Goal: Task Accomplishment & Management: Complete application form

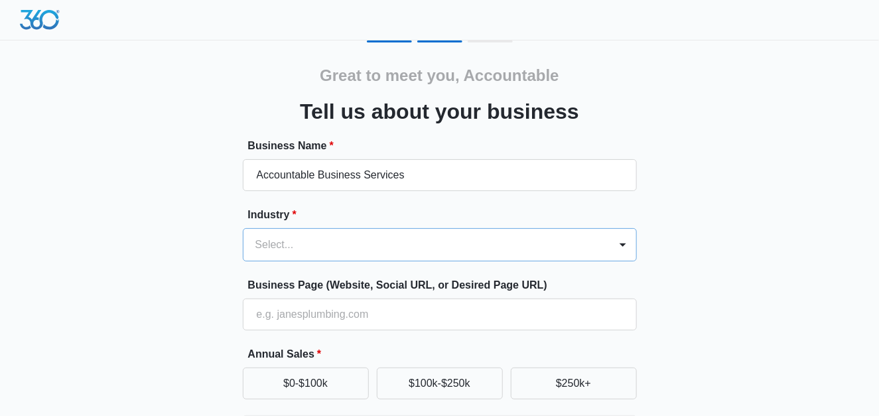
click at [320, 239] on div "Select..." at bounding box center [426, 245] width 366 height 32
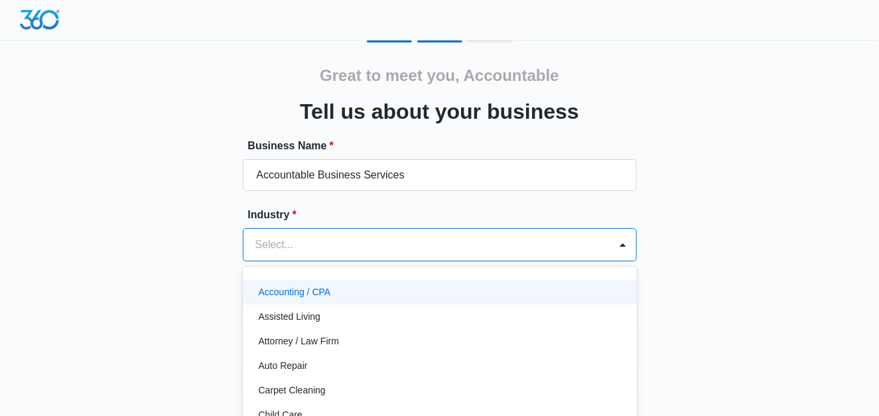
scroll to position [59, 0]
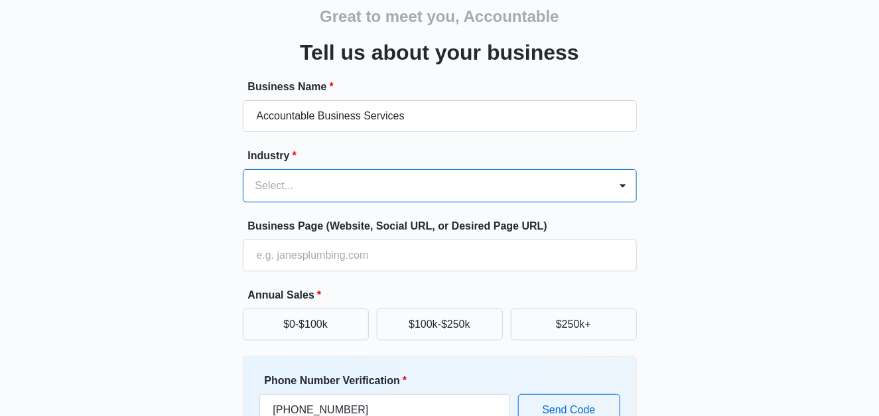
click at [365, 194] on div at bounding box center [423, 185] width 337 height 19
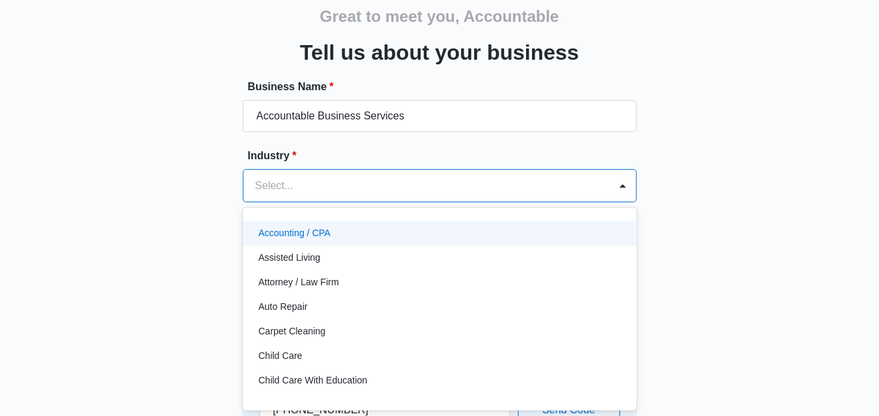
click at [303, 224] on div "Accounting / CPA" at bounding box center [440, 233] width 394 height 25
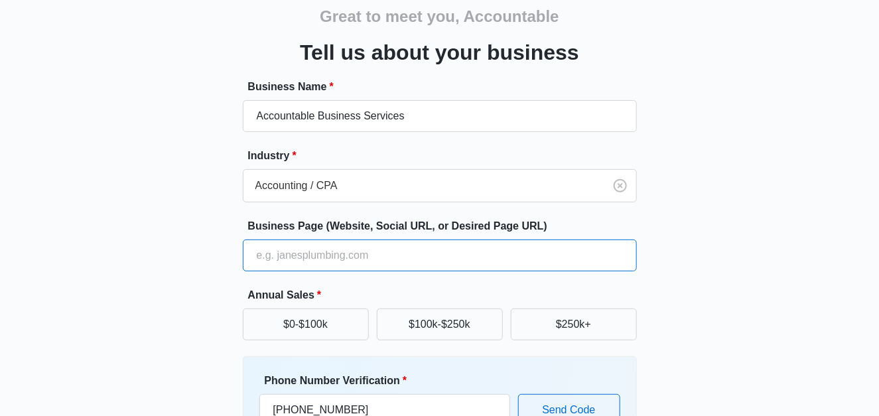
drag, startPoint x: 315, startPoint y: 239, endPoint x: 340, endPoint y: 254, distance: 28.5
click at [314, 240] on input "Business Page (Website, Social URL, or Desired Page URL)" at bounding box center [440, 255] width 394 height 32
type input "[URL][DOMAIN_NAME]"
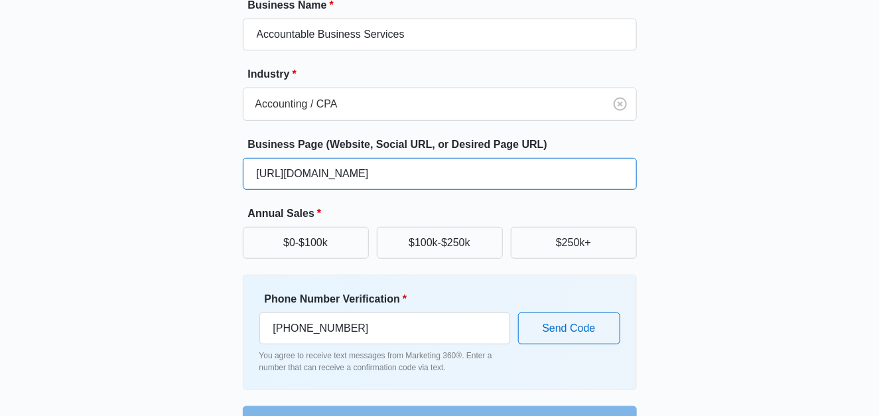
scroll to position [178, 0]
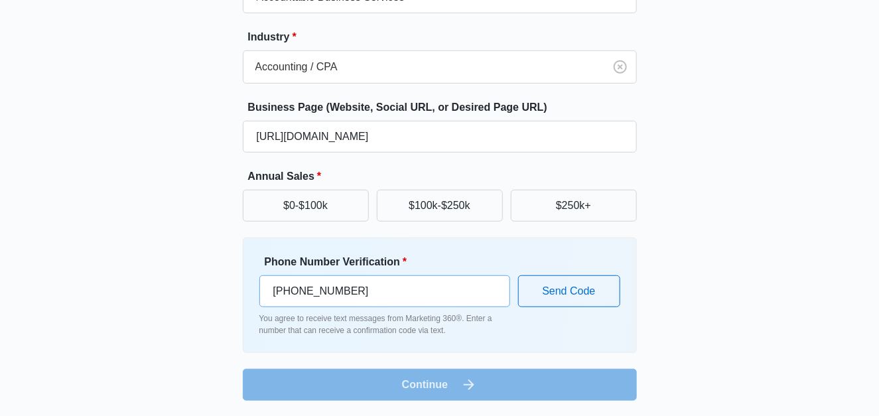
drag, startPoint x: 365, startPoint y: 273, endPoint x: 358, endPoint y: 275, distance: 6.8
click at [363, 275] on div "Phone Number Verification * [PHONE_NUMBER]" at bounding box center [384, 280] width 251 height 53
drag, startPoint x: 358, startPoint y: 275, endPoint x: 363, endPoint y: 283, distance: 9.2
click at [359, 279] on input "[PHONE_NUMBER]" at bounding box center [384, 291] width 251 height 32
click at [369, 284] on input "[PHONE_NUMBER]" at bounding box center [384, 291] width 251 height 32
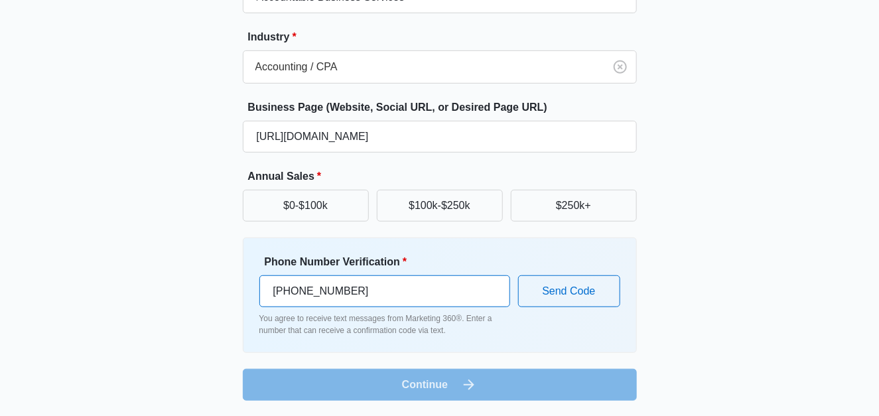
click at [370, 284] on input "[PHONE_NUMBER]" at bounding box center [384, 291] width 251 height 32
click at [371, 284] on input "[PHONE_NUMBER]" at bounding box center [384, 291] width 251 height 32
click at [372, 283] on input "[PHONE_NUMBER]" at bounding box center [384, 291] width 251 height 32
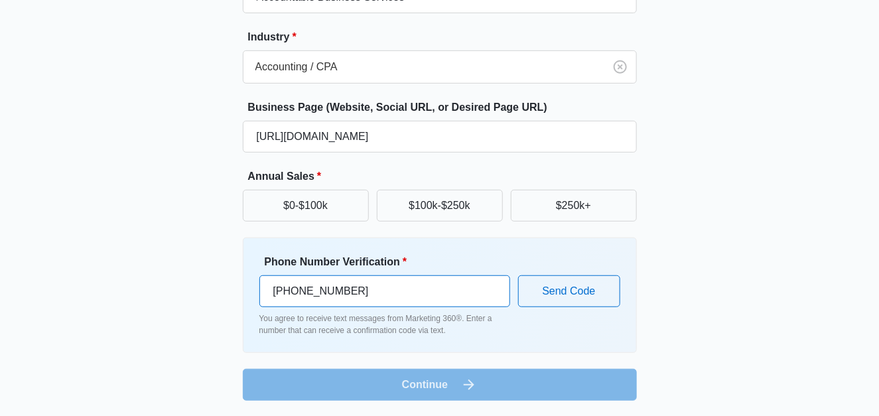
click at [372, 283] on input "[PHONE_NUMBER]" at bounding box center [384, 291] width 251 height 32
click at [370, 283] on input "[PHONE_NUMBER]" at bounding box center [384, 291] width 251 height 32
click at [338, 273] on div "Phone Number Verification * [PHONE_NUMBER]" at bounding box center [384, 280] width 251 height 53
click at [337, 275] on input "[PHONE_NUMBER]" at bounding box center [384, 291] width 251 height 32
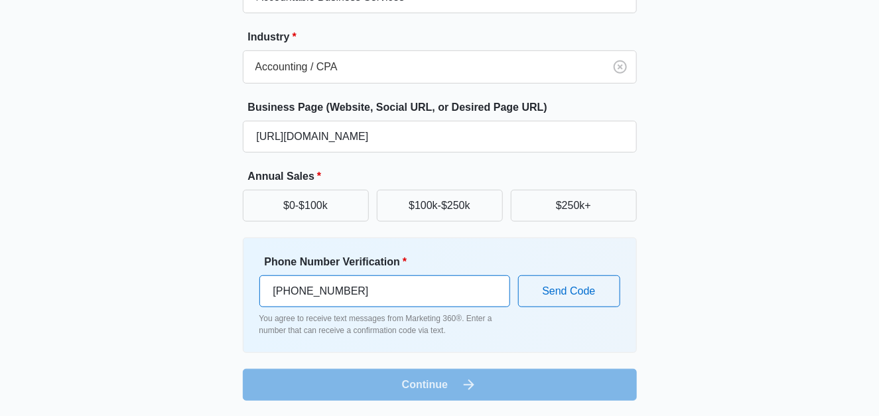
click at [337, 275] on input "[PHONE_NUMBER]" at bounding box center [384, 291] width 251 height 32
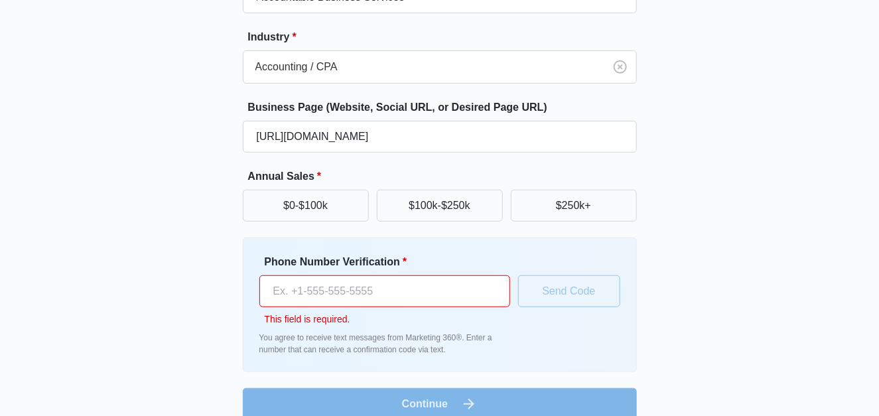
click at [787, 359] on div "Great to meet you, Accountable Tell us about your business Business Name * Acco…" at bounding box center [440, 141] width 796 height 557
click at [402, 296] on input "Phone Number Verification *" at bounding box center [384, 291] width 251 height 32
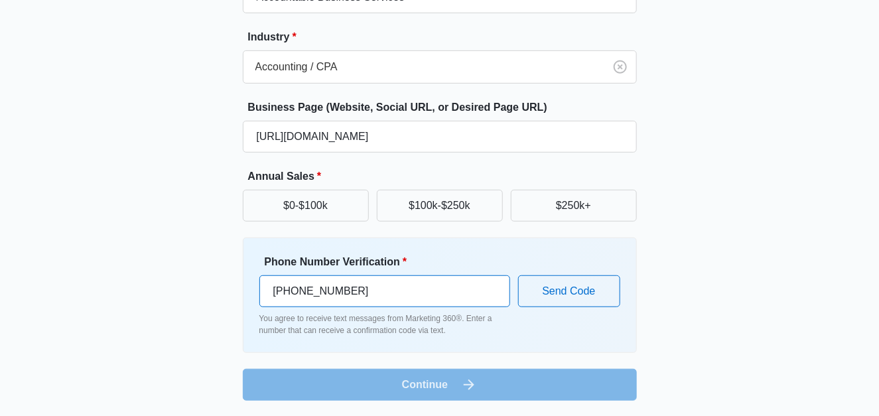
click at [421, 288] on input "[PHONE_NUMBER]" at bounding box center [384, 291] width 251 height 32
click at [286, 296] on input "[PHONE_NUMBER]" at bounding box center [384, 291] width 251 height 32
drag, startPoint x: 281, startPoint y: 290, endPoint x: 19, endPoint y: 271, distance: 262.6
click at [19, 271] on div "Great to meet you, Accountable Tell us about your business Business Name * Acco…" at bounding box center [439, 119] width 879 height 594
type input "[PHONE_NUMBER]"
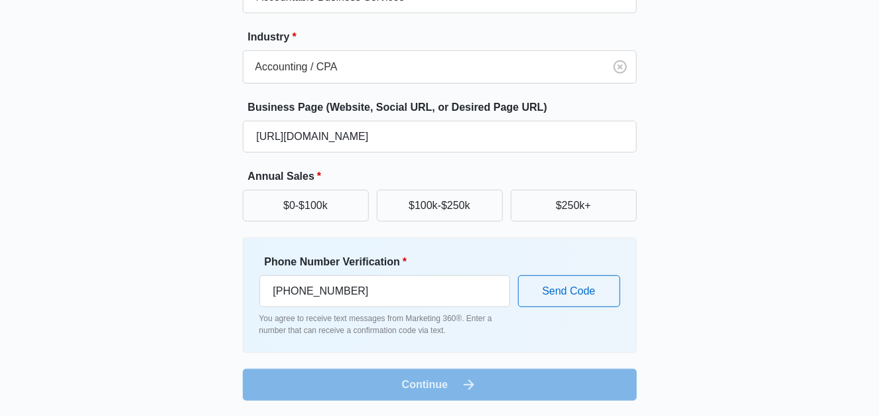
click at [700, 296] on div "Great to meet you, Accountable Tell us about your business Business Name * Acco…" at bounding box center [440, 132] width 796 height 538
